Goal: Task Accomplishment & Management: Manage account settings

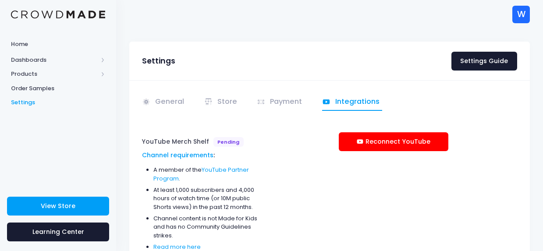
click at [520, 14] on div "W" at bounding box center [522, 15] width 18 height 18
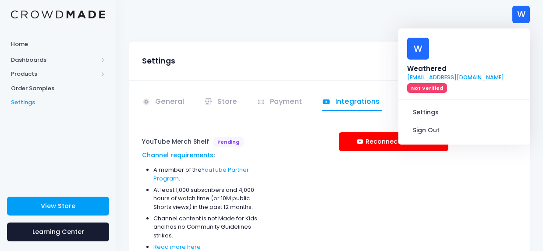
click at [471, 74] on link "trip@balancemedia.tv Not Verified" at bounding box center [456, 83] width 97 height 19
click at [477, 74] on link "trip@balancemedia.tv Not Verified" at bounding box center [456, 83] width 97 height 19
click at [440, 122] on link "Sign Out" at bounding box center [465, 130] width 118 height 17
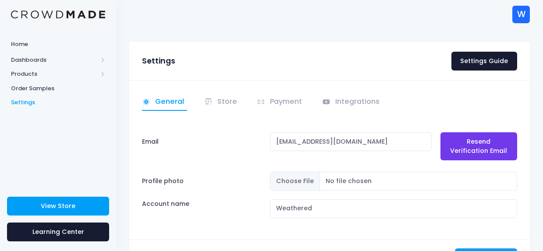
click at [524, 10] on div "W" at bounding box center [522, 15] width 18 height 18
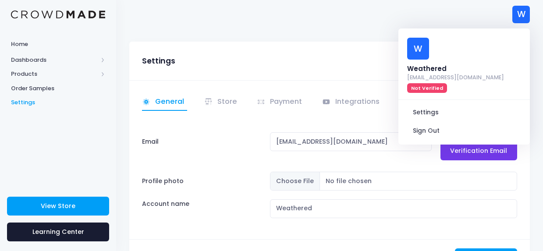
click at [426, 122] on link "Sign Out" at bounding box center [465, 130] width 118 height 17
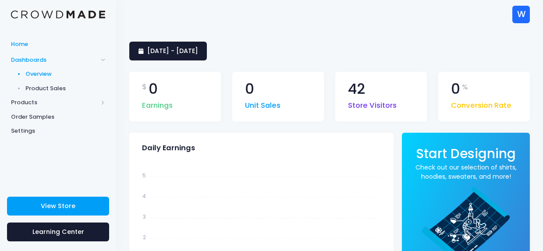
click at [23, 46] on span "Home" at bounding box center [58, 44] width 94 height 9
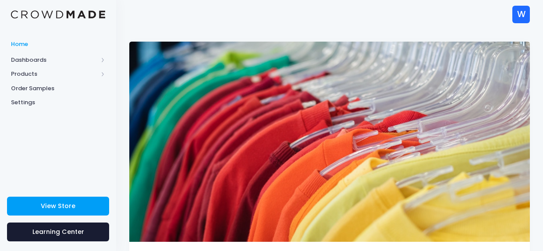
click at [526, 11] on div "W" at bounding box center [522, 15] width 18 height 18
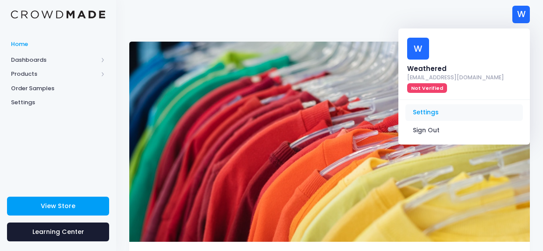
click at [434, 104] on link "Settings" at bounding box center [465, 112] width 118 height 17
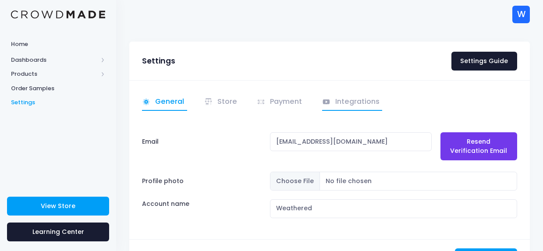
click at [368, 103] on link "Integrations" at bounding box center [352, 102] width 61 height 17
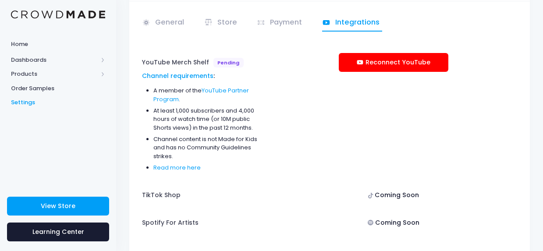
scroll to position [75, 0]
